Goal: Find specific fact: Find specific fact

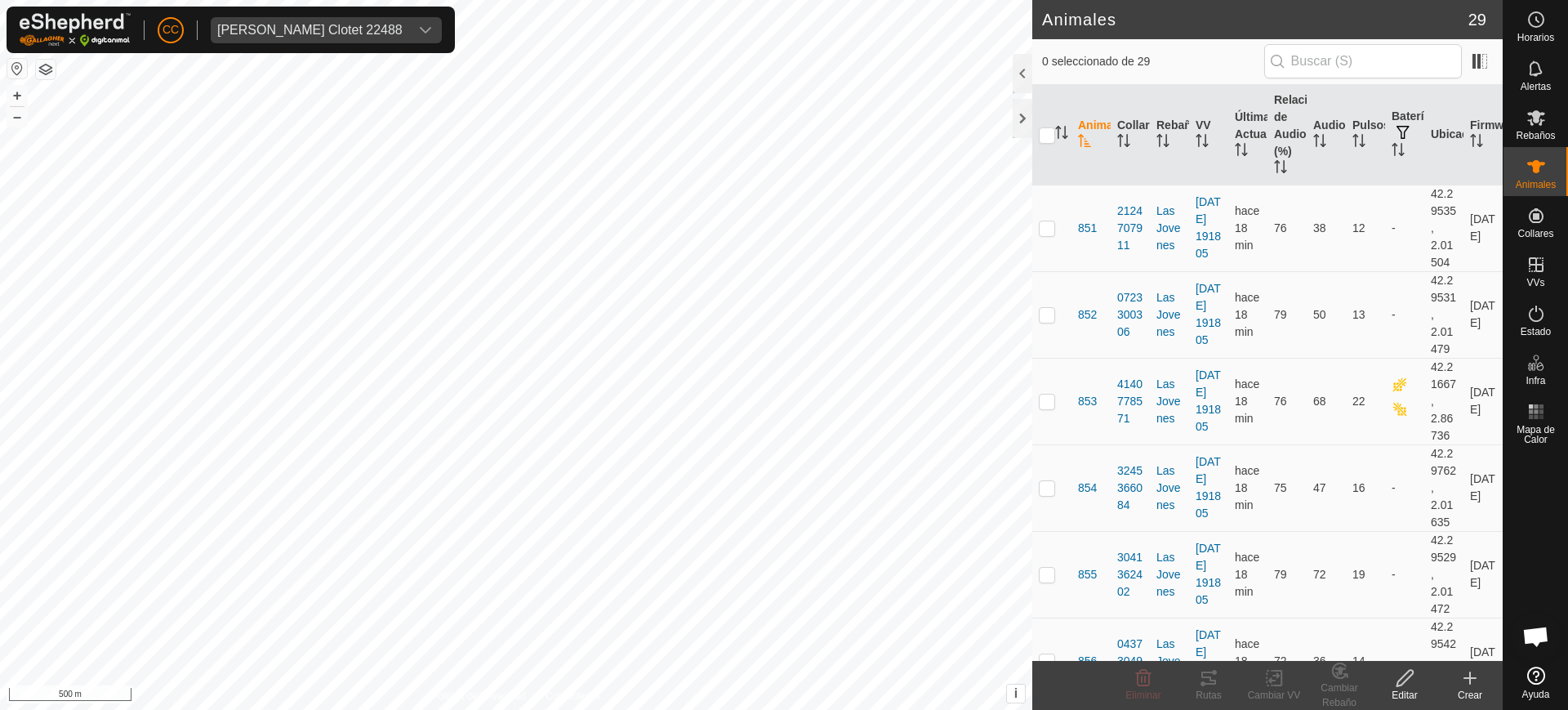
scroll to position [1243, 0]
click at [282, 23] on div "[PERSON_NAME] Clotet 22488" at bounding box center [310, 29] width 186 height 13
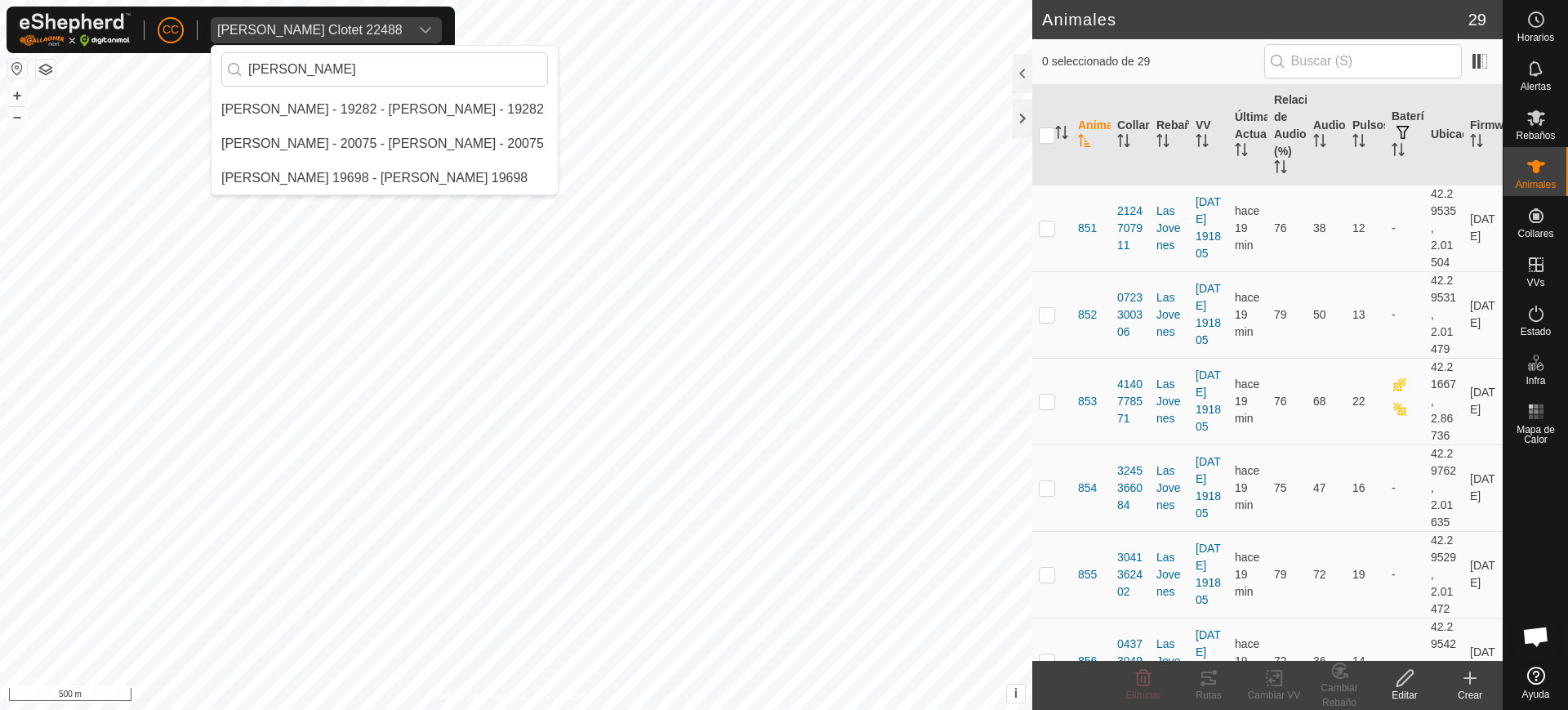
scroll to position [0, 0]
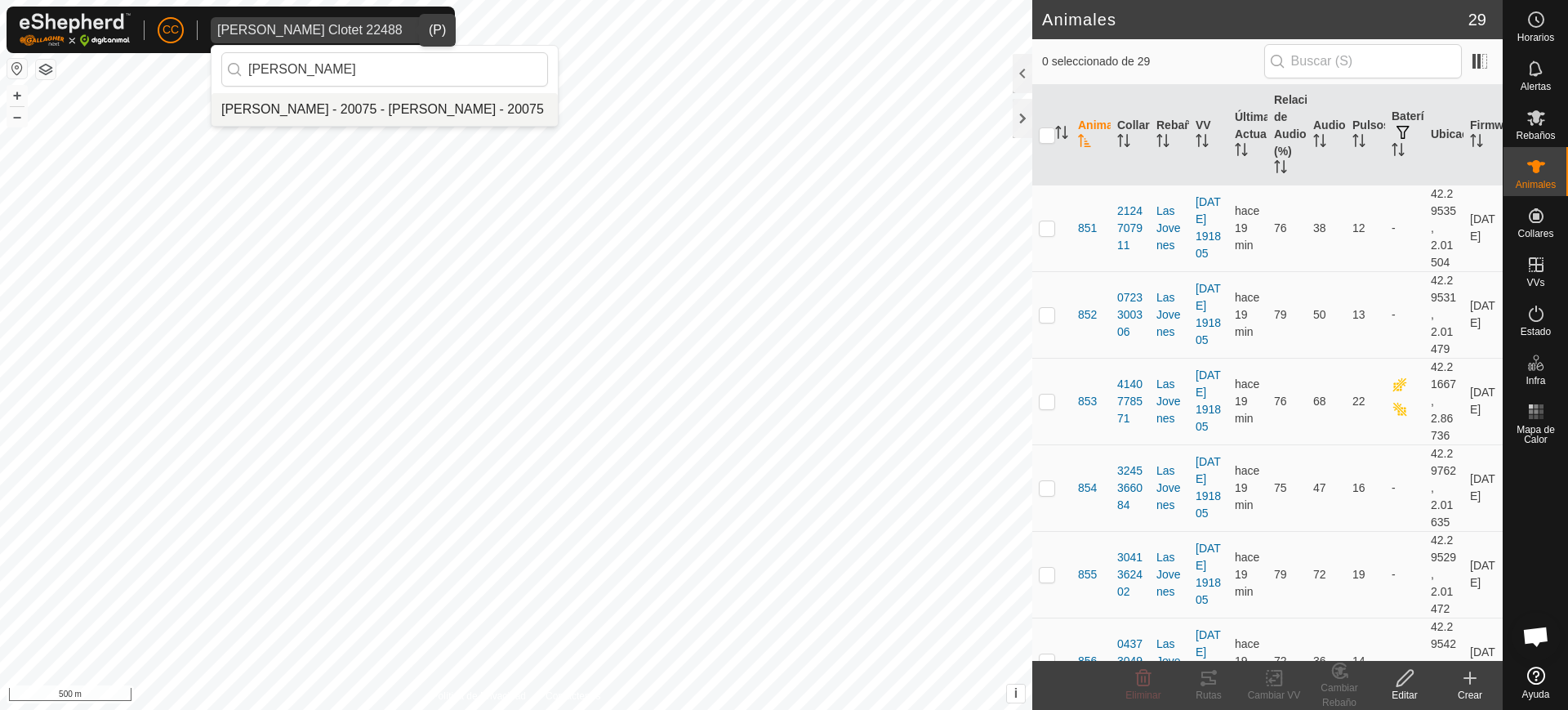
type input "[PERSON_NAME]"
click at [325, 108] on li "[PERSON_NAME] - 20075 - [PERSON_NAME] - 20075" at bounding box center [384, 110] width 346 height 33
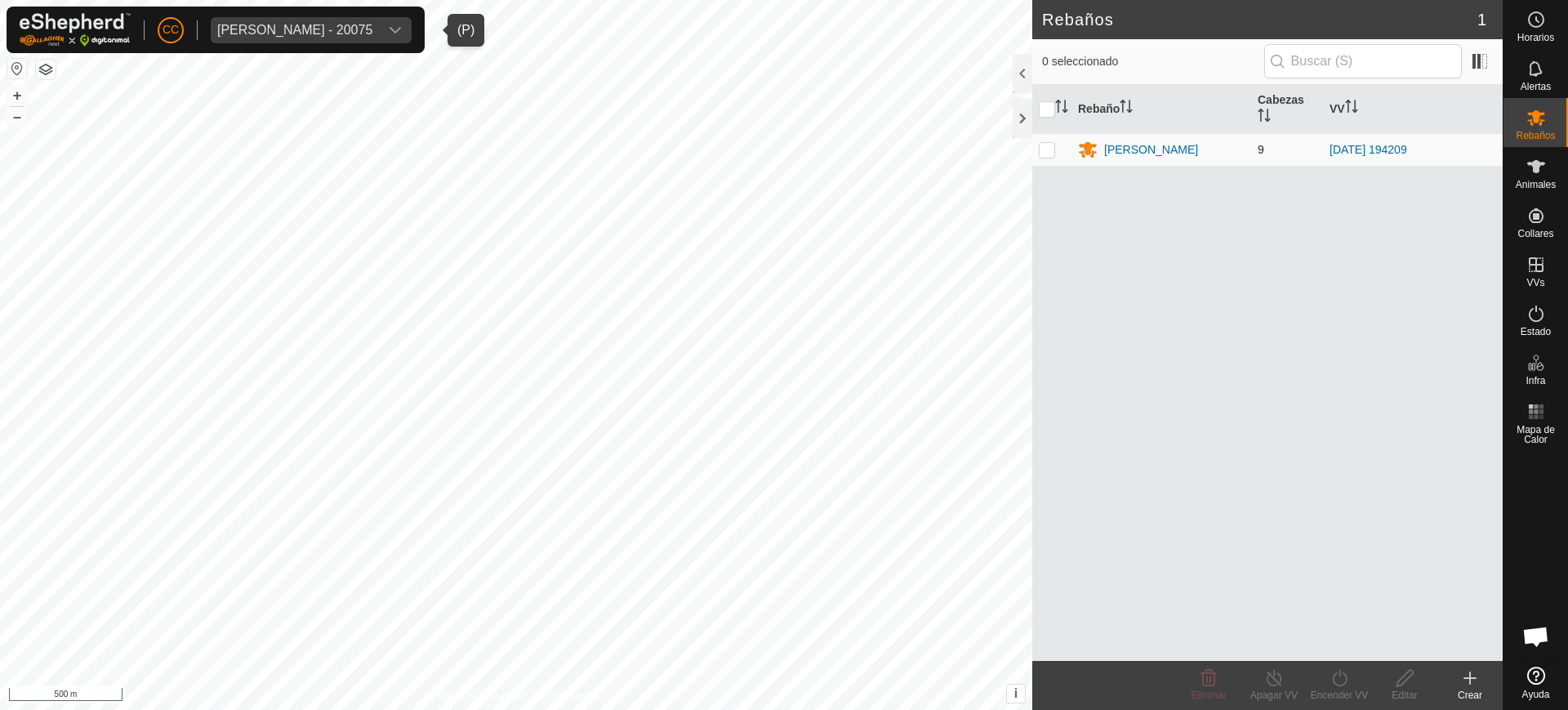
click at [1047, 149] on p-checkbox at bounding box center [1046, 149] width 16 height 13
checkbox input "true"
click at [1536, 174] on icon at bounding box center [1536, 167] width 20 height 20
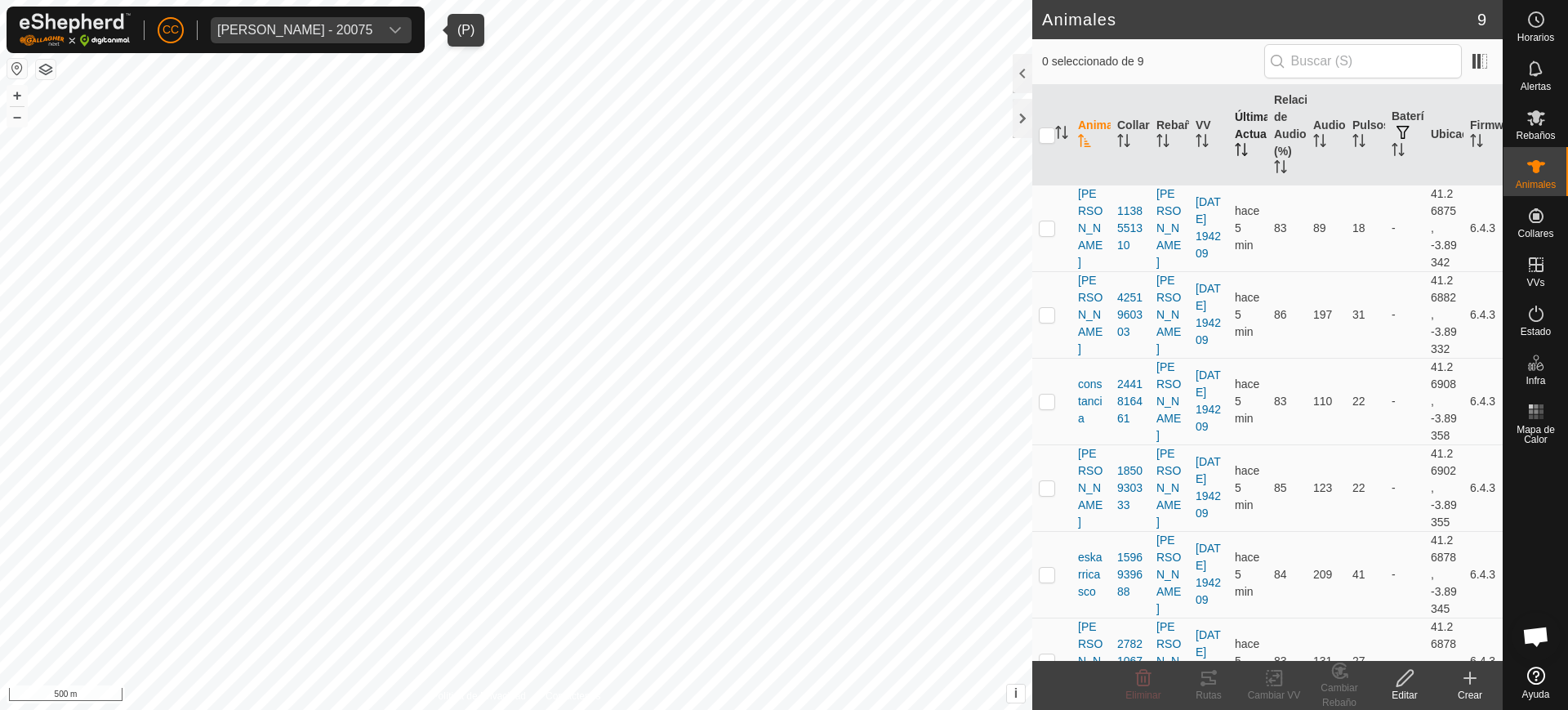
click at [1247, 143] on th "Última Actualización" at bounding box center [1247, 135] width 39 height 100
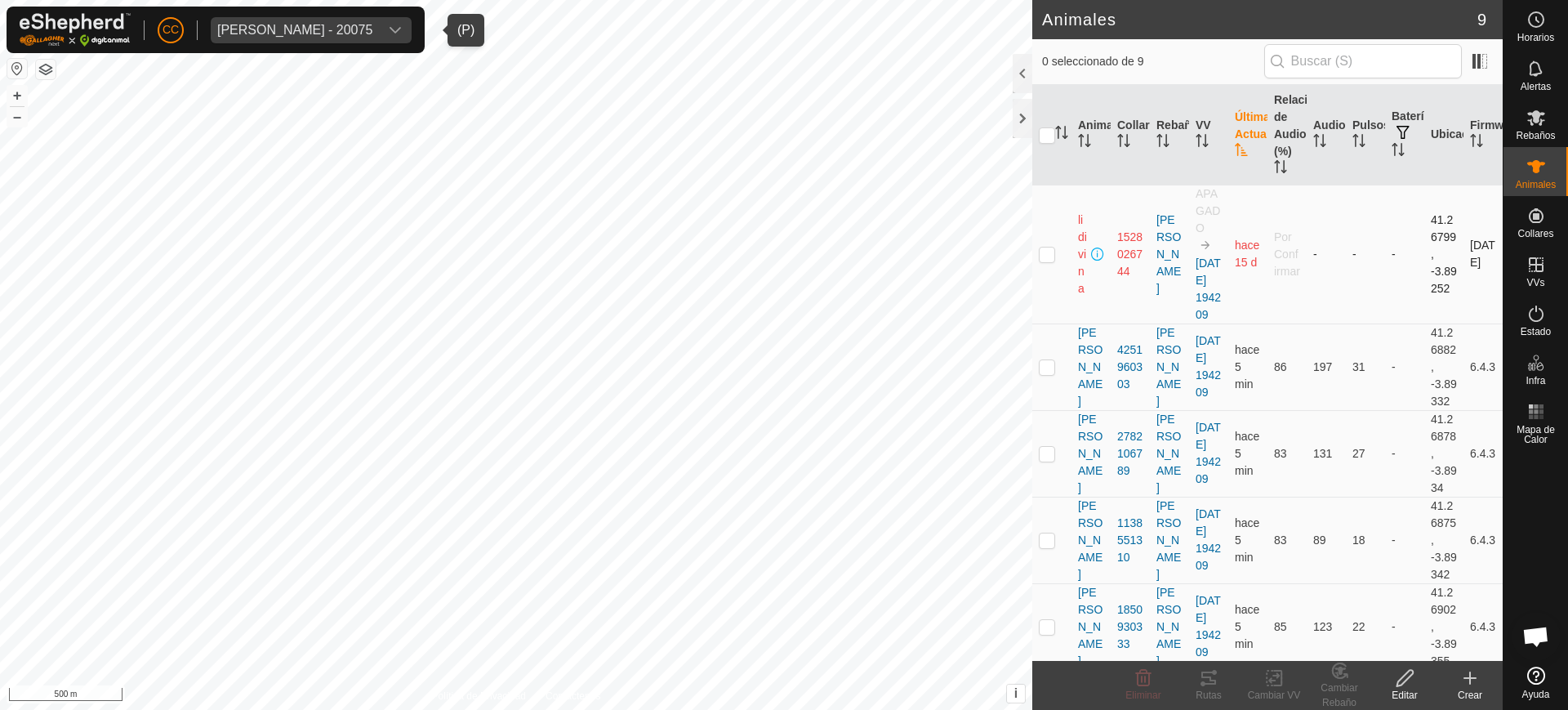
click at [1046, 279] on td at bounding box center [1051, 254] width 39 height 139
checkbox input "true"
drag, startPoint x: 1151, startPoint y: 309, endPoint x: 1114, endPoint y: 249, distance: 70.5
click at [1114, 249] on tr "[PERSON_NAME] 1528026744 [PERSON_NAME] [DATE] 194209 hace 15 d Por Confirmar - …" at bounding box center [1267, 254] width 471 height 139
click at [1016, 76] on div at bounding box center [1022, 73] width 20 height 39
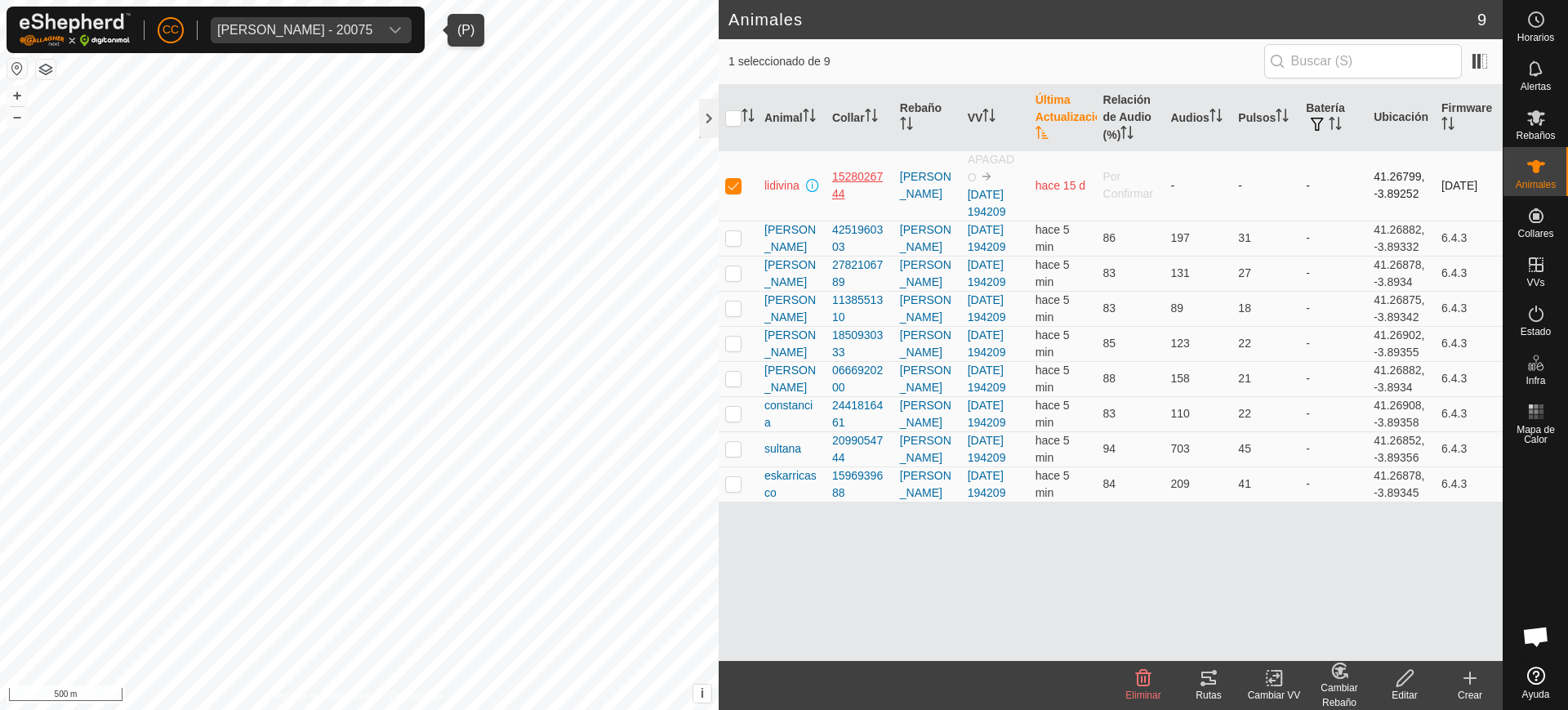
drag, startPoint x: 827, startPoint y: 174, endPoint x: 846, endPoint y: 192, distance: 26.2
click at [846, 192] on td "1528026744" at bounding box center [859, 185] width 67 height 70
copy div "1528026744"
